Goal: Task Accomplishment & Management: Manage account settings

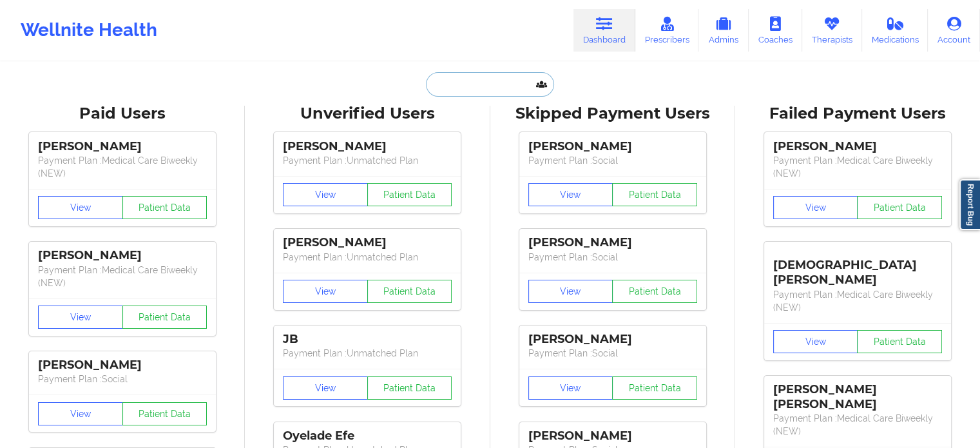
click at [444, 84] on input "text" at bounding box center [490, 84] width 128 height 24
paste input "[EMAIL_ADDRESS][DOMAIN_NAME]"
type input "[EMAIL_ADDRESS][DOMAIN_NAME]"
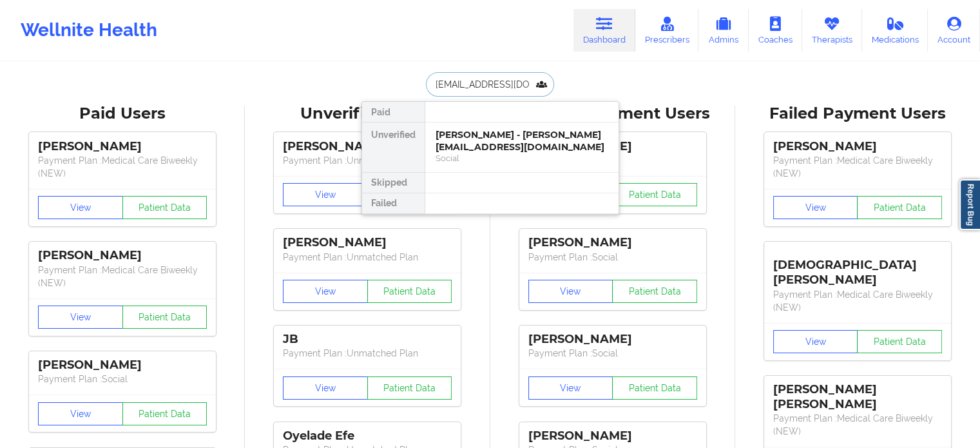
scroll to position [0, 18]
click at [497, 143] on div "[PERSON_NAME] - [EMAIL_ADDRESS][DOMAIN_NAME]" at bounding box center [521, 141] width 173 height 24
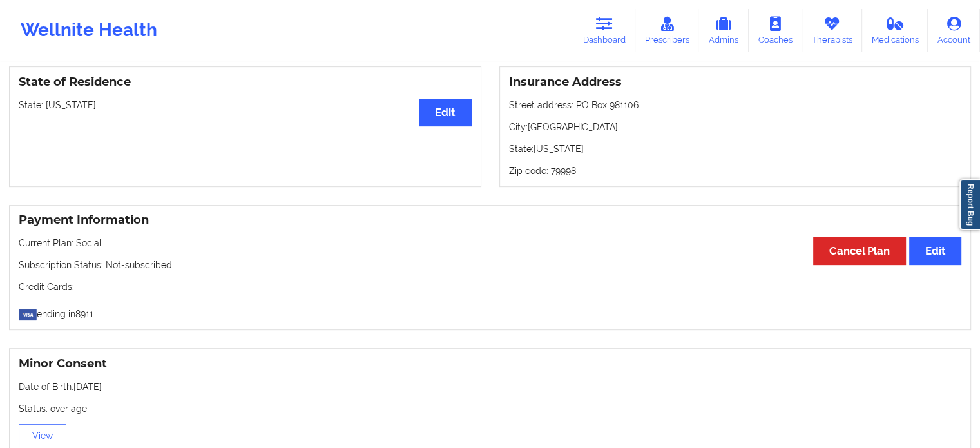
scroll to position [520, 0]
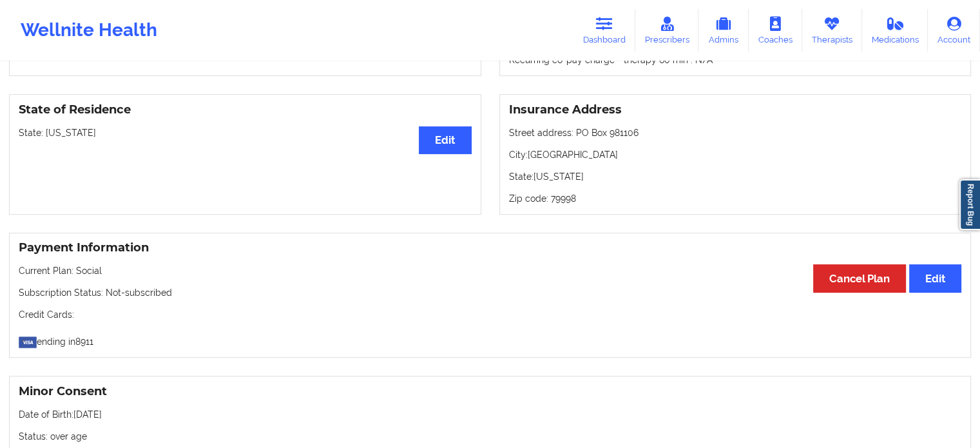
drag, startPoint x: 601, startPoint y: 44, endPoint x: 595, endPoint y: 53, distance: 10.7
click at [601, 44] on link "Dashboard" at bounding box center [604, 30] width 62 height 43
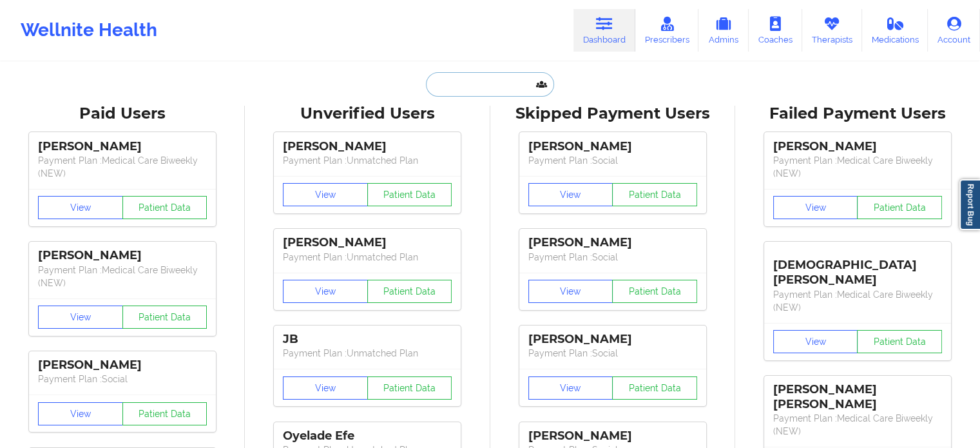
click at [493, 92] on input "text" at bounding box center [490, 84] width 128 height 24
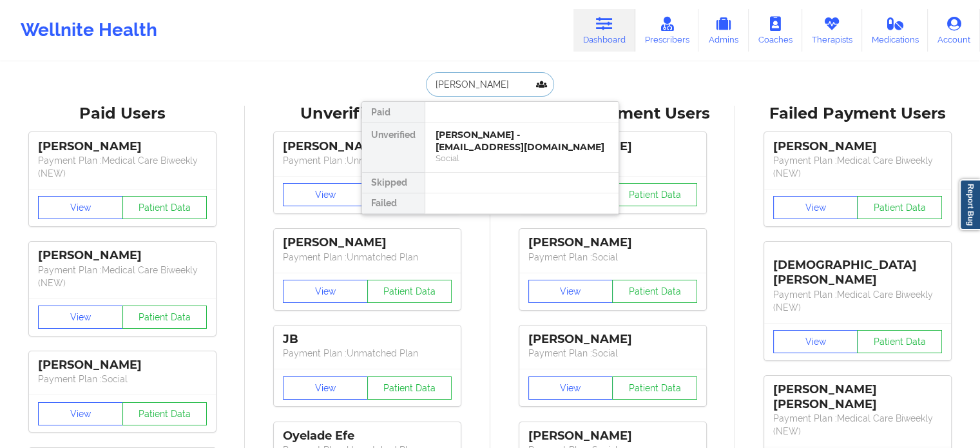
type input "[PERSON_NAME]"
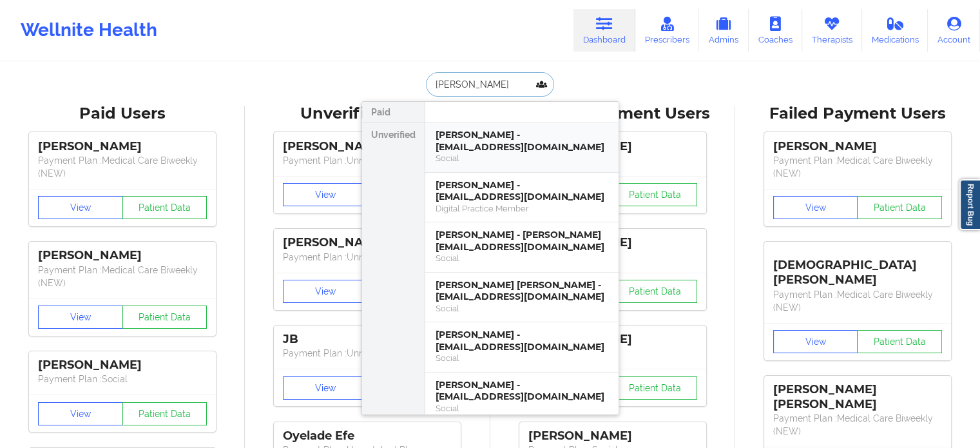
click at [492, 141] on div "[PERSON_NAME] - [EMAIL_ADDRESS][DOMAIN_NAME]" at bounding box center [521, 141] width 173 height 24
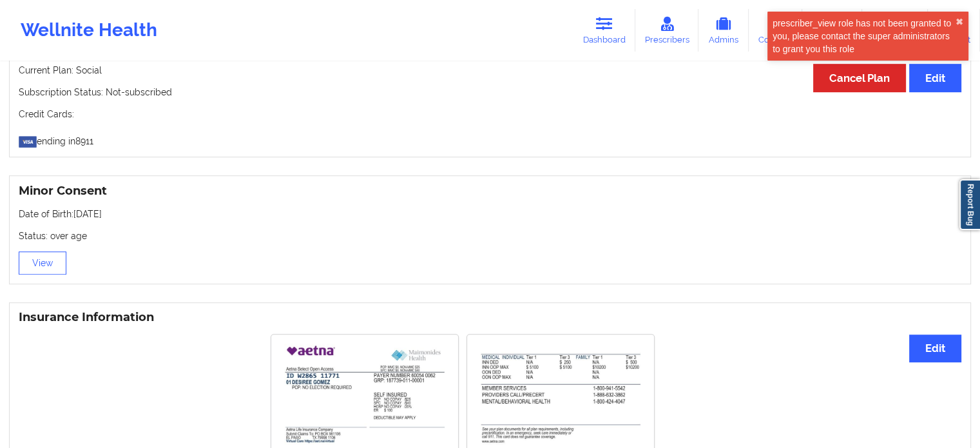
scroll to position [836, 0]
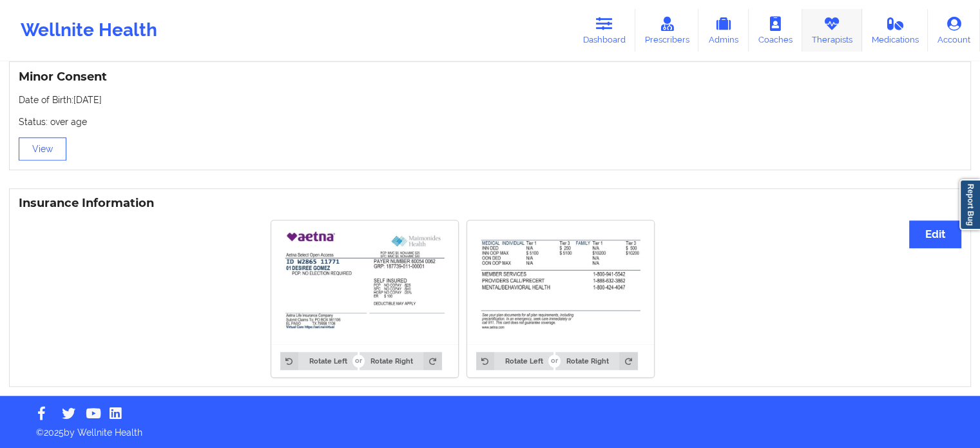
click at [834, 30] on icon at bounding box center [831, 24] width 17 height 14
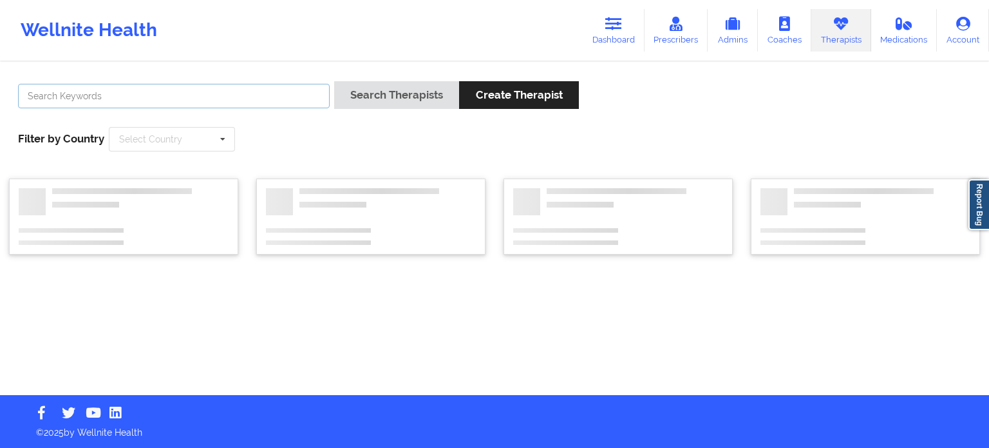
click at [283, 95] on input "text" at bounding box center [174, 96] width 312 height 24
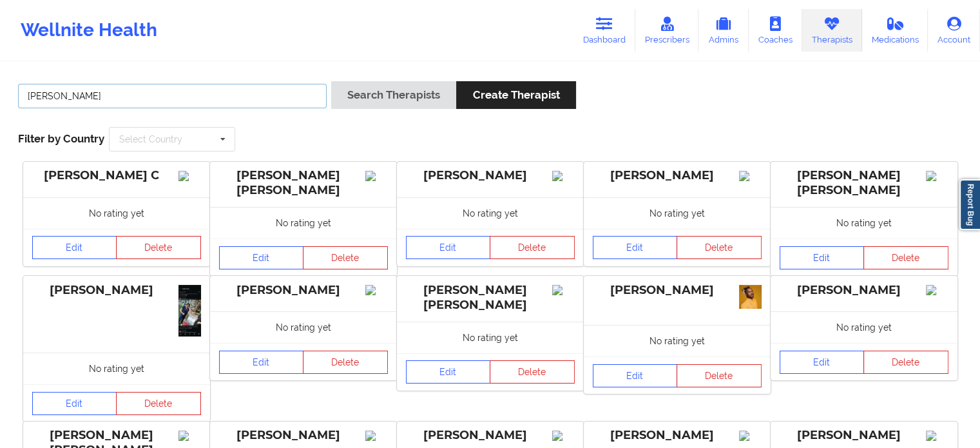
click at [331, 81] on button "Search Therapists" at bounding box center [393, 95] width 125 height 28
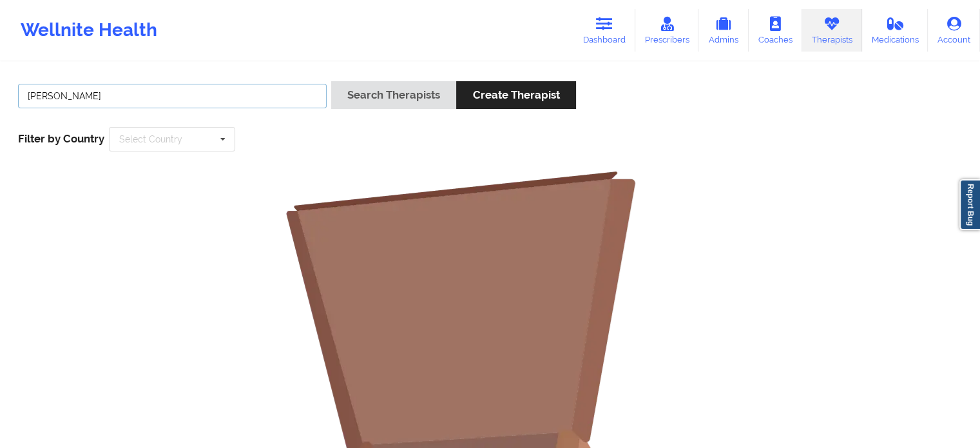
type input "[PERSON_NAME]"
click at [331, 81] on button "Search Therapists" at bounding box center [393, 95] width 125 height 28
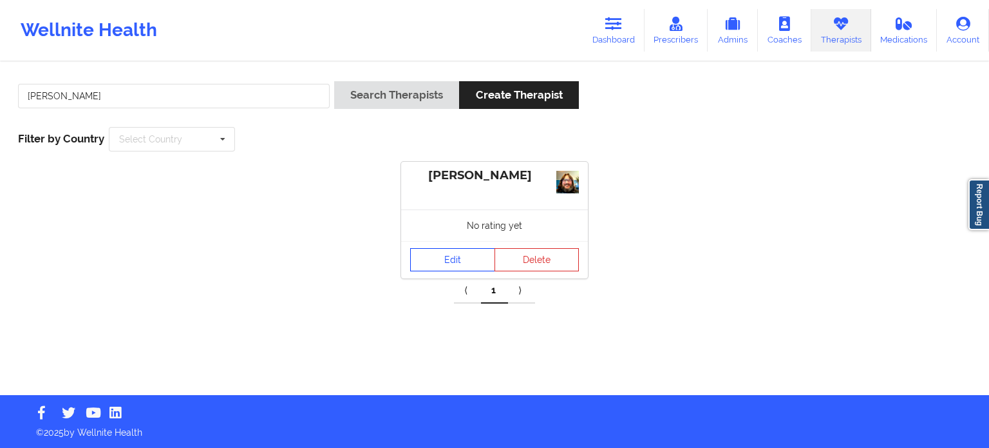
click at [444, 260] on link "Edit" at bounding box center [452, 259] width 85 height 23
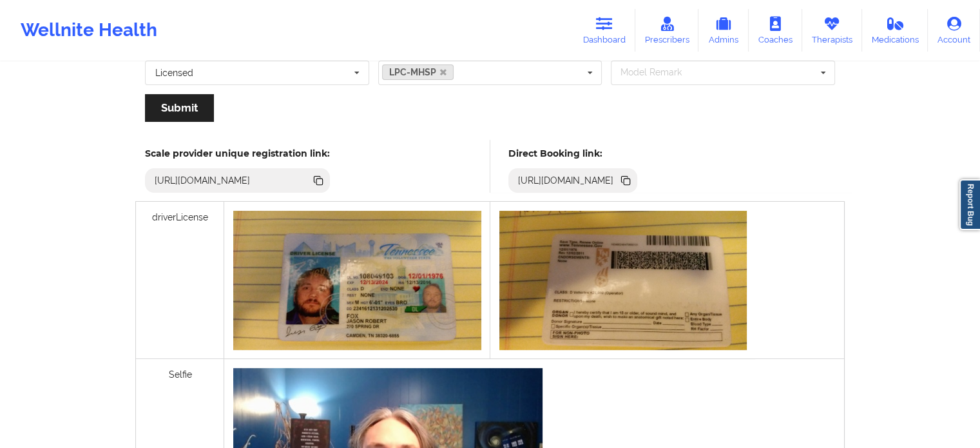
scroll to position [322, 0]
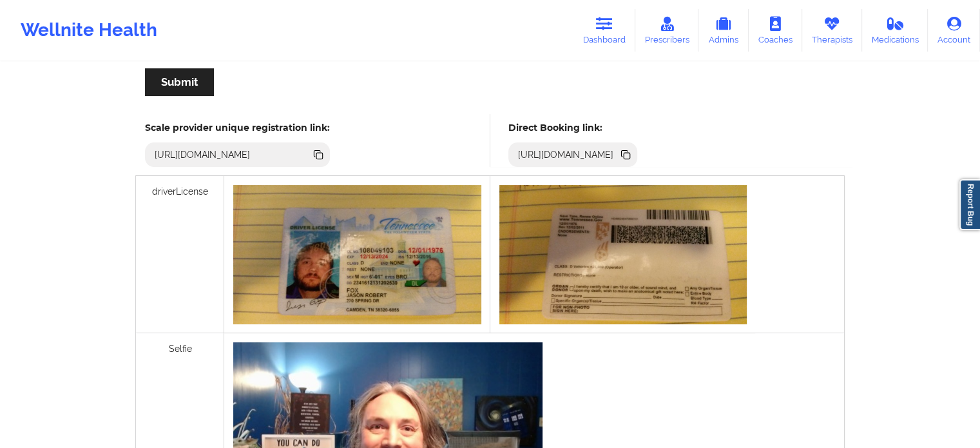
click at [628, 151] on icon at bounding box center [624, 153] width 6 height 6
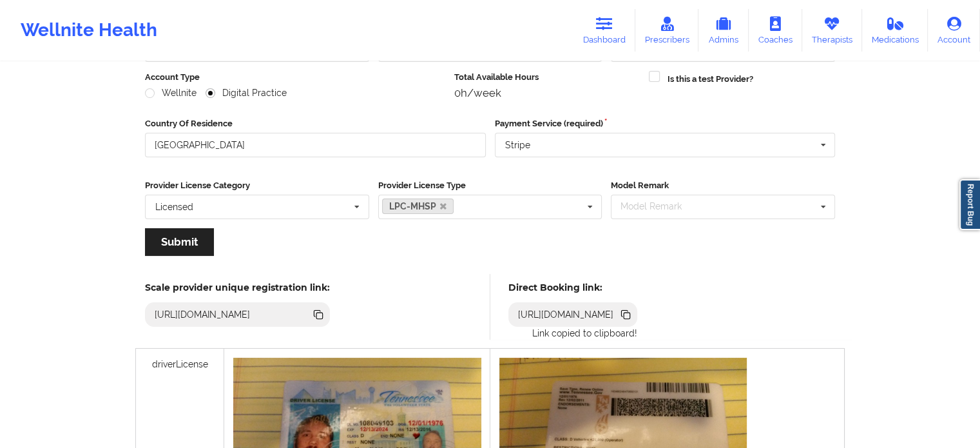
scroll to position [64, 0]
